Goal: Information Seeking & Learning: Learn about a topic

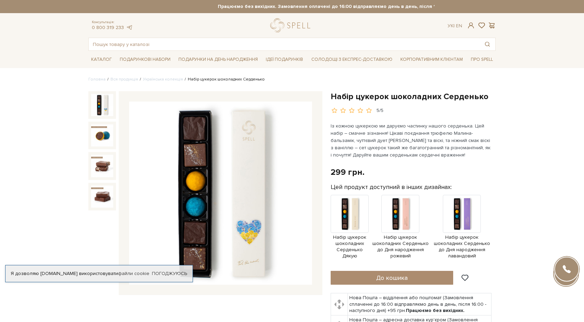
click at [245, 30] on div "Консультація: 0 800 319 233 Ук | En |" at bounding box center [291, 25] width 415 height 14
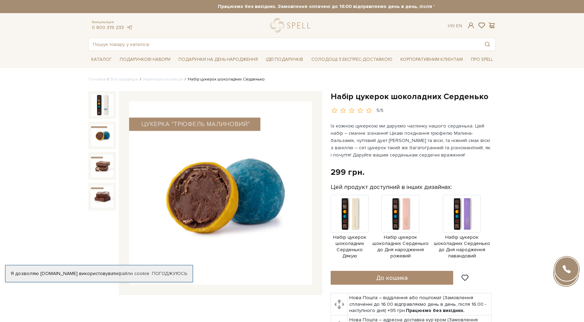
click at [101, 128] on img at bounding box center [102, 135] width 22 height 22
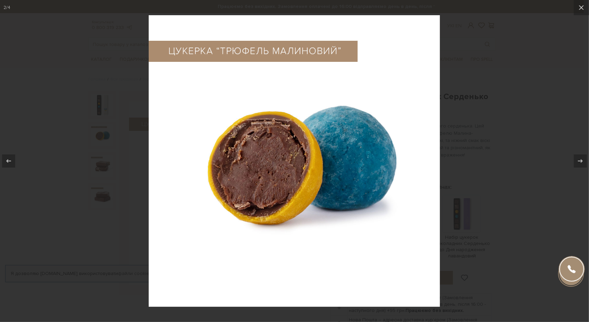
click at [528, 160] on div at bounding box center [294, 161] width 589 height 322
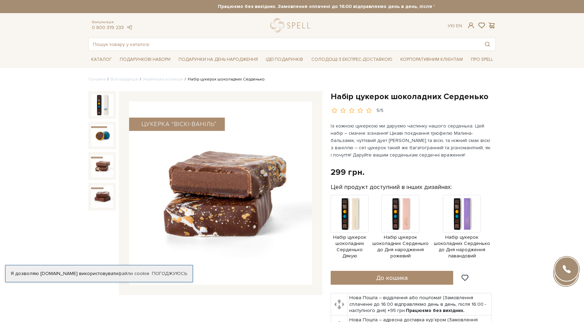
click at [105, 169] on img at bounding box center [102, 166] width 22 height 22
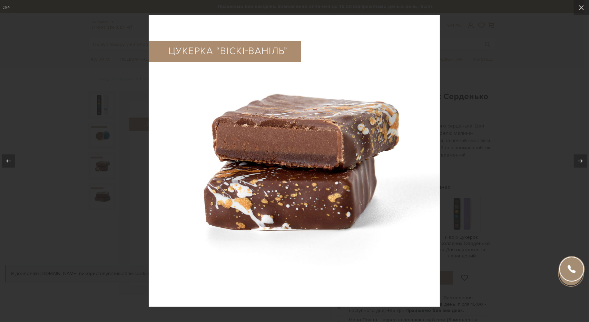
click at [464, 121] on div at bounding box center [294, 161] width 589 height 322
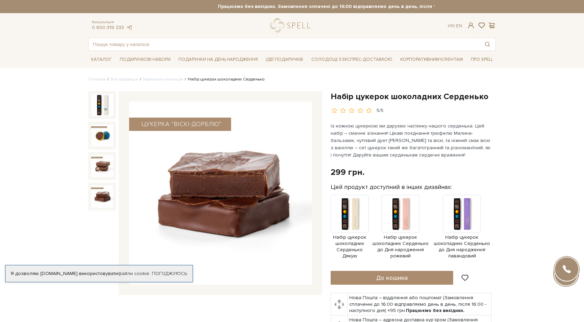
click at [109, 202] on img at bounding box center [102, 196] width 22 height 22
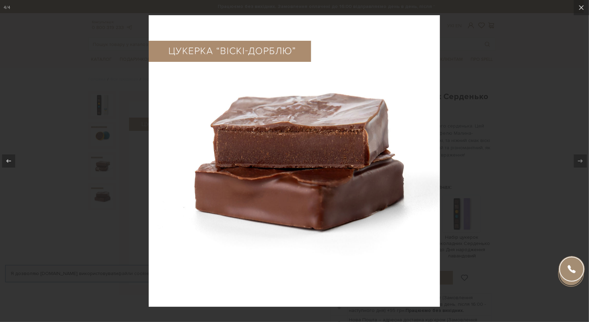
click at [432, 168] on img at bounding box center [294, 160] width 291 height 291
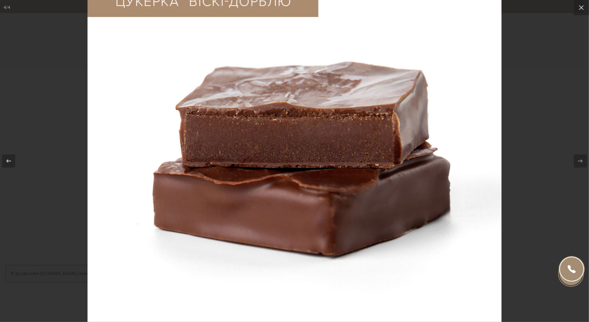
click at [476, 90] on img at bounding box center [295, 158] width 414 height 414
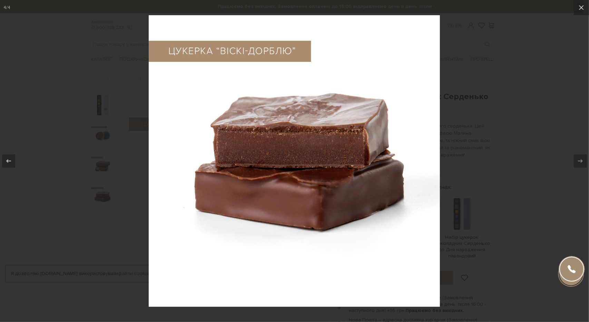
click at [501, 97] on div at bounding box center [294, 161] width 589 height 322
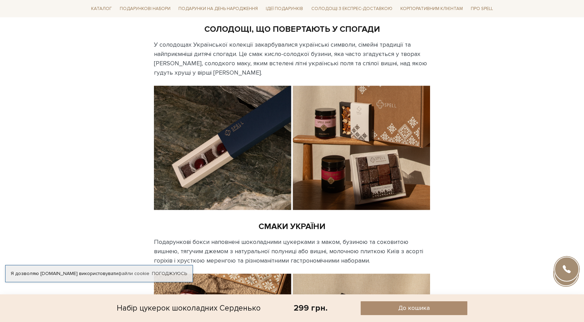
scroll to position [1093, 0]
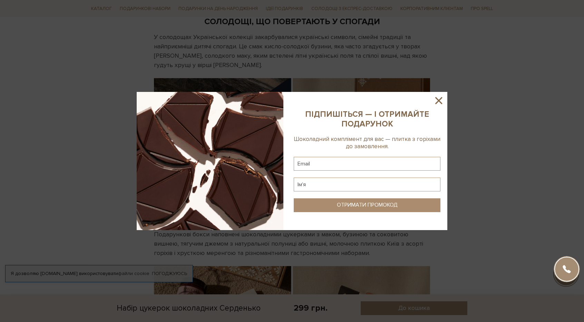
click at [435, 93] on sys-column-static at bounding box center [367, 161] width 160 height 138
click at [440, 98] on icon at bounding box center [439, 101] width 12 height 12
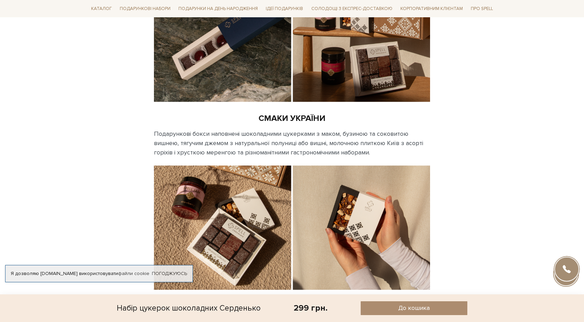
scroll to position [1194, 0]
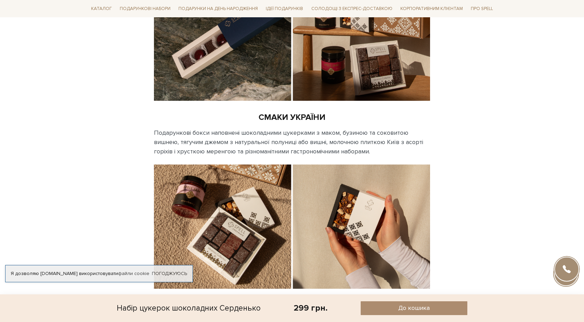
click at [380, 37] on img at bounding box center [292, 39] width 276 height 124
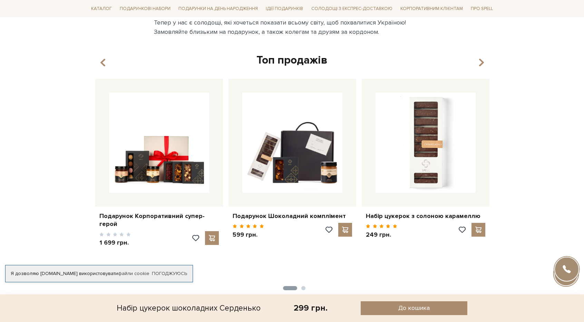
scroll to position [1493, 0]
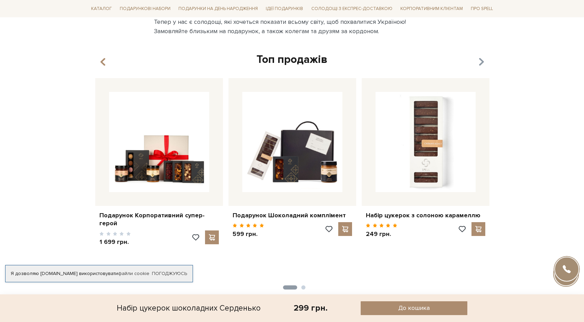
click at [483, 56] on icon "button" at bounding box center [481, 62] width 6 height 12
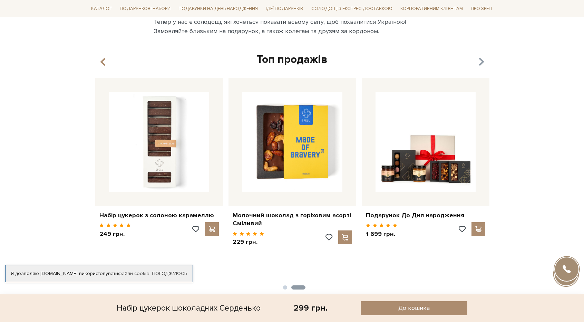
click at [483, 56] on icon "button" at bounding box center [481, 62] width 6 height 12
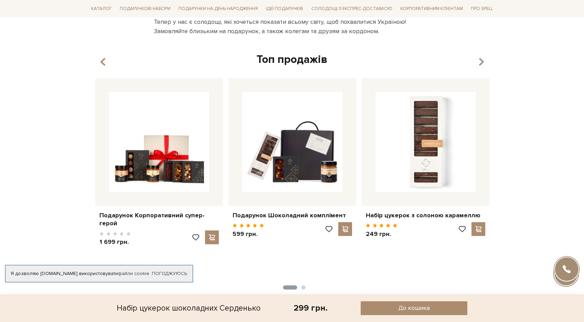
click at [483, 56] on icon "button" at bounding box center [481, 62] width 6 height 12
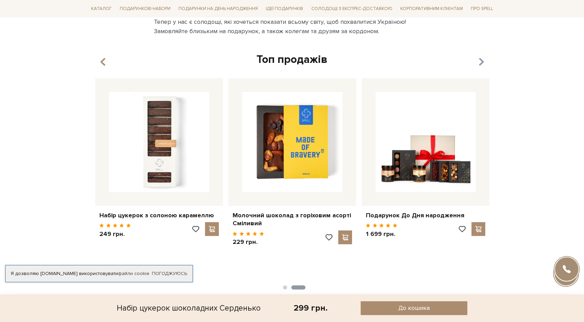
click at [483, 56] on icon "button" at bounding box center [481, 62] width 6 height 12
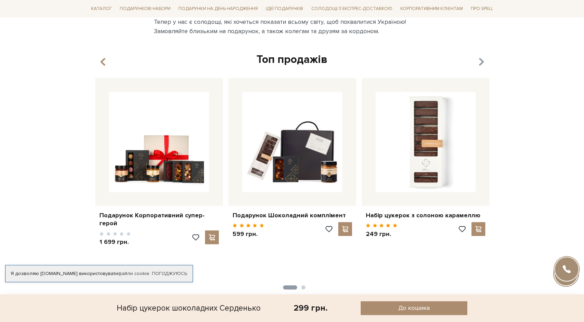
click at [483, 56] on icon "button" at bounding box center [481, 62] width 6 height 12
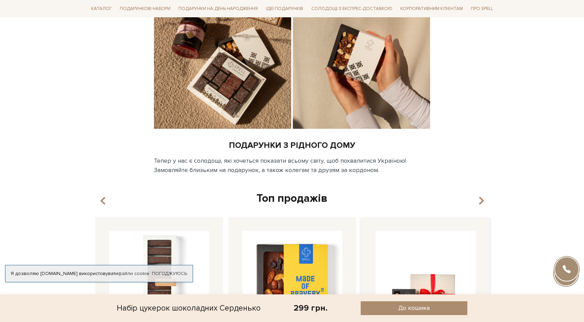
scroll to position [1252, 0]
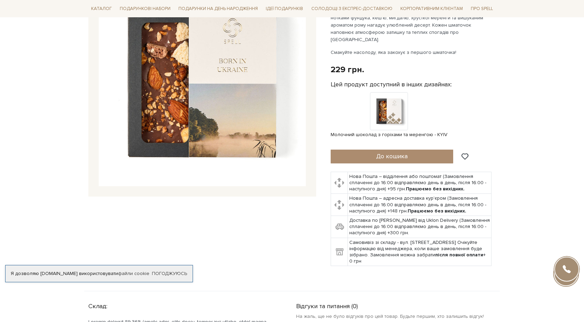
scroll to position [124, 0]
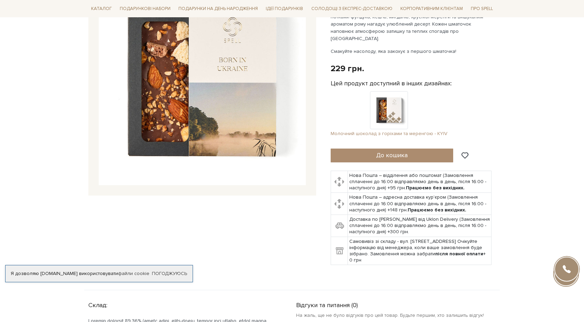
click at [371, 103] on img at bounding box center [389, 110] width 38 height 38
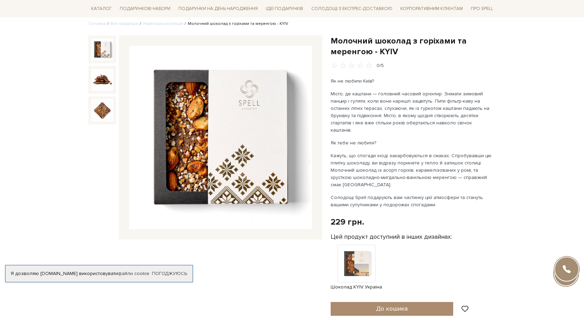
scroll to position [56, 0]
click at [356, 252] on img at bounding box center [356, 263] width 38 height 38
